Goal: Information Seeking & Learning: Learn about a topic

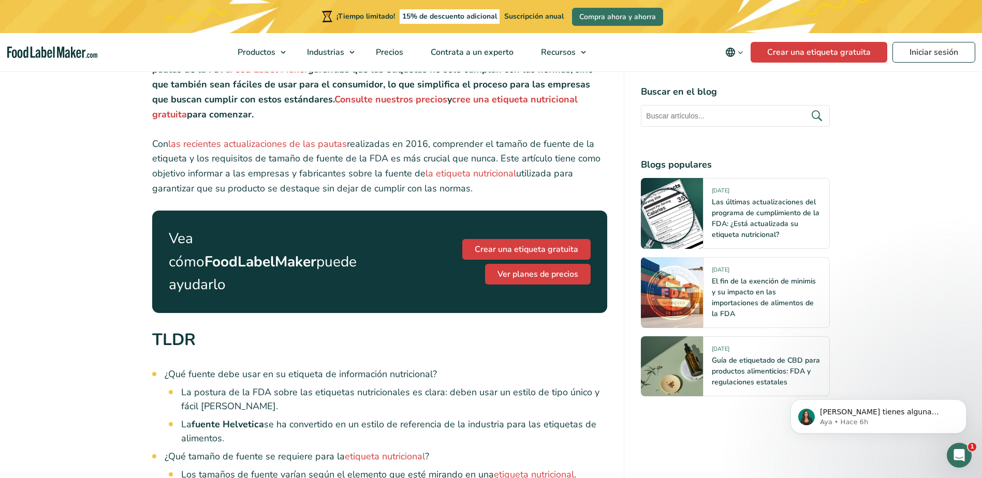
scroll to position [501, 0]
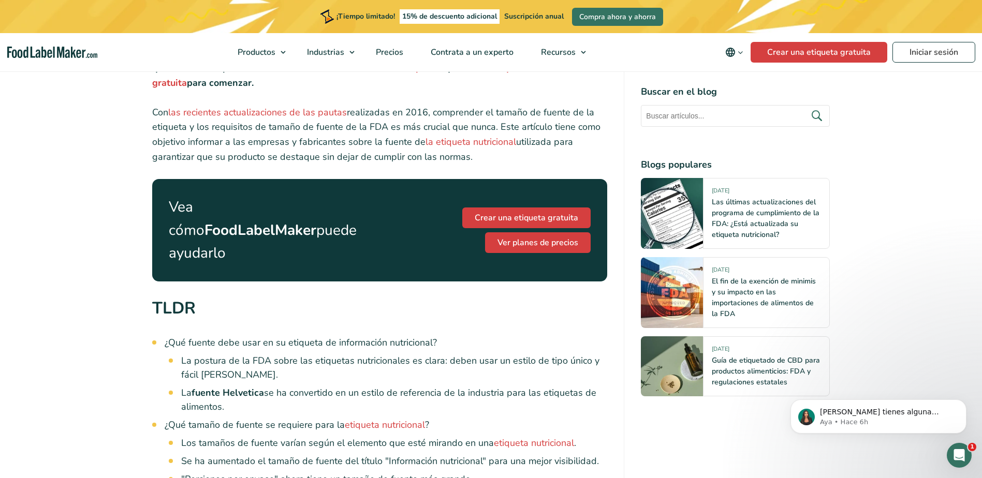
click at [244, 387] on strong "fuente Helvetica" at bounding box center [228, 393] width 72 height 12
copy li "Helvetica"
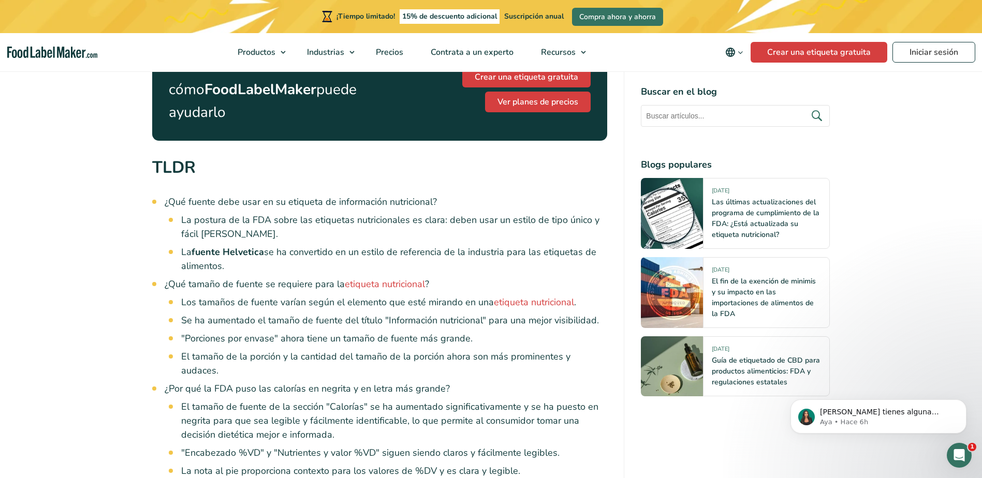
scroll to position [656, 0]
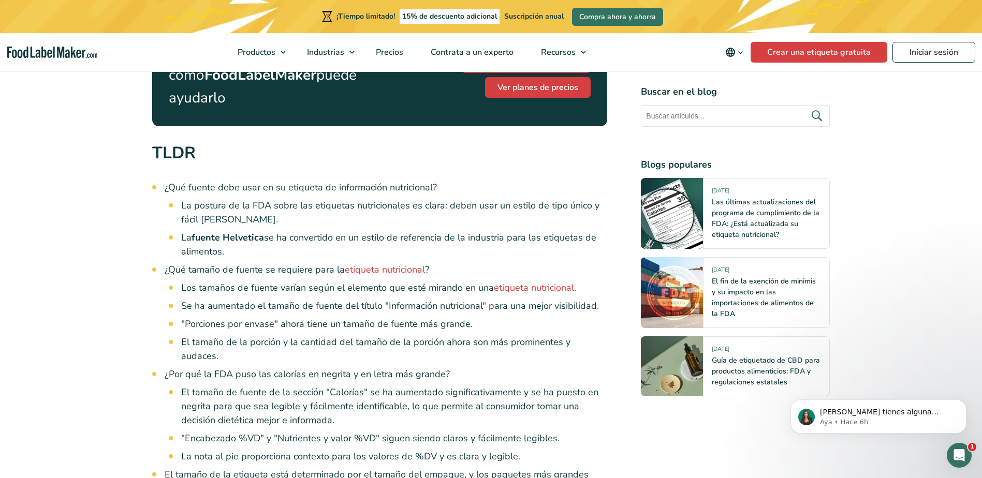
click at [248, 231] on strong "fuente Helvetica" at bounding box center [228, 237] width 72 height 12
drag, startPoint x: 248, startPoint y: 215, endPoint x: 251, endPoint y: 221, distance: 5.8
click at [251, 231] on strong "fuente Helvetica" at bounding box center [228, 237] width 72 height 12
click at [247, 231] on strong "fuente Helvetica" at bounding box center [228, 237] width 72 height 12
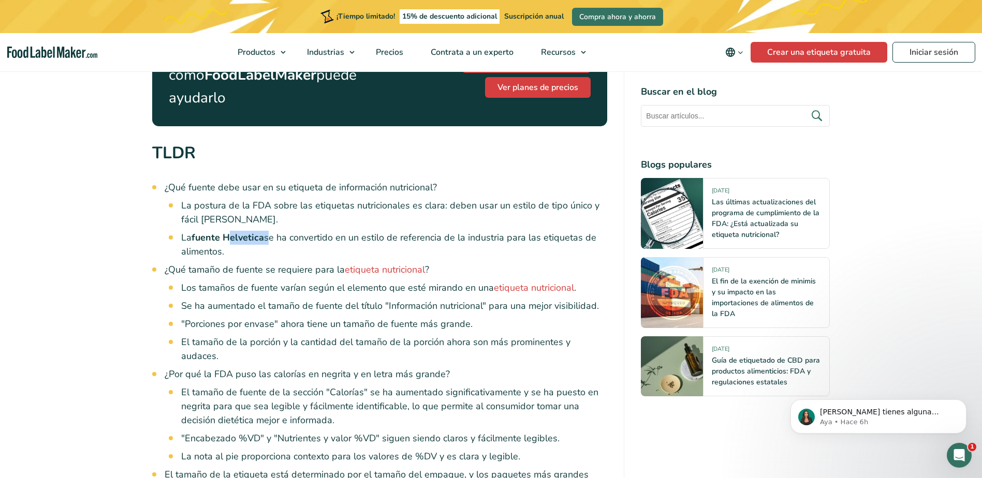
click at [247, 231] on strong "fuente Helvetica" at bounding box center [228, 237] width 72 height 12
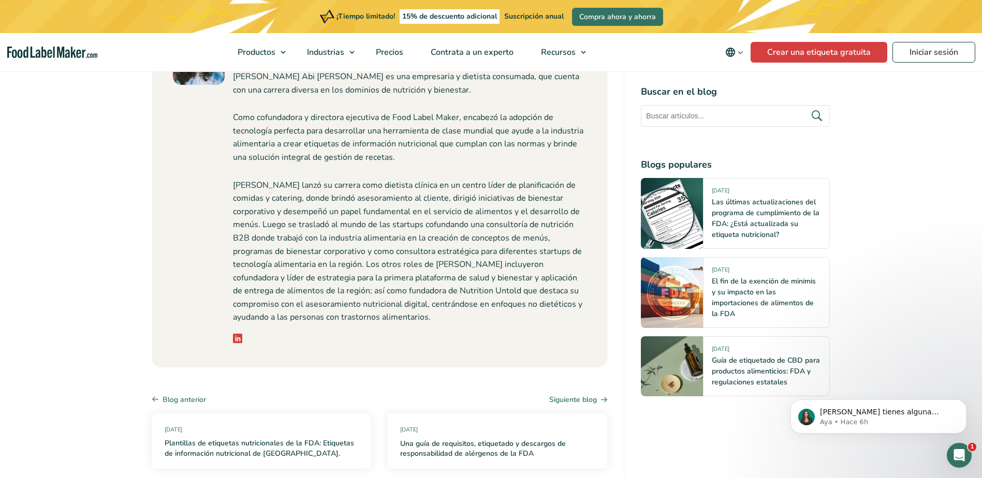
scroll to position [4745, 0]
click at [234, 333] on icon at bounding box center [237, 337] width 9 height 9
